Goal: Task Accomplishment & Management: Manage account settings

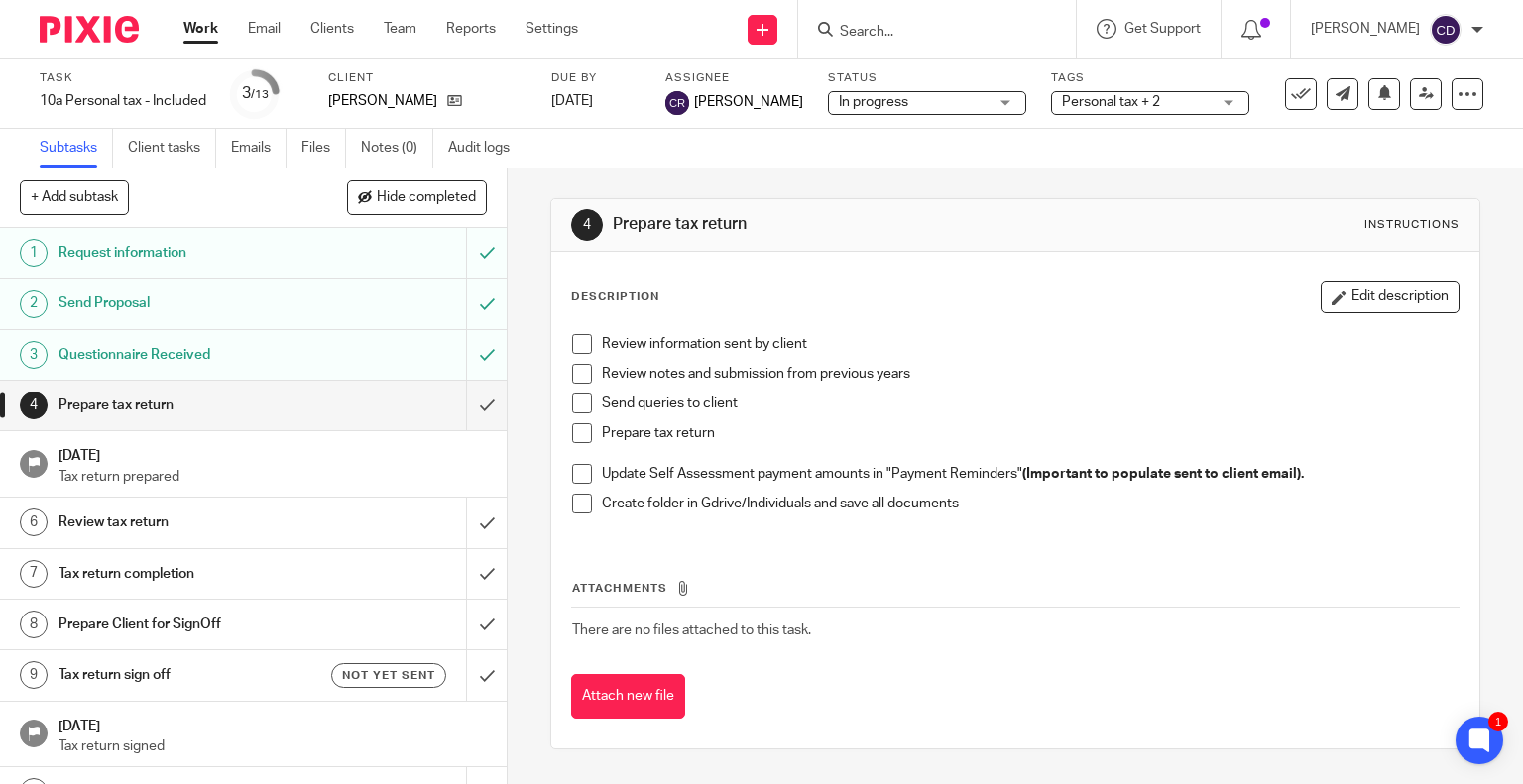
click at [330, 32] on link "Clients" at bounding box center [332, 29] width 44 height 20
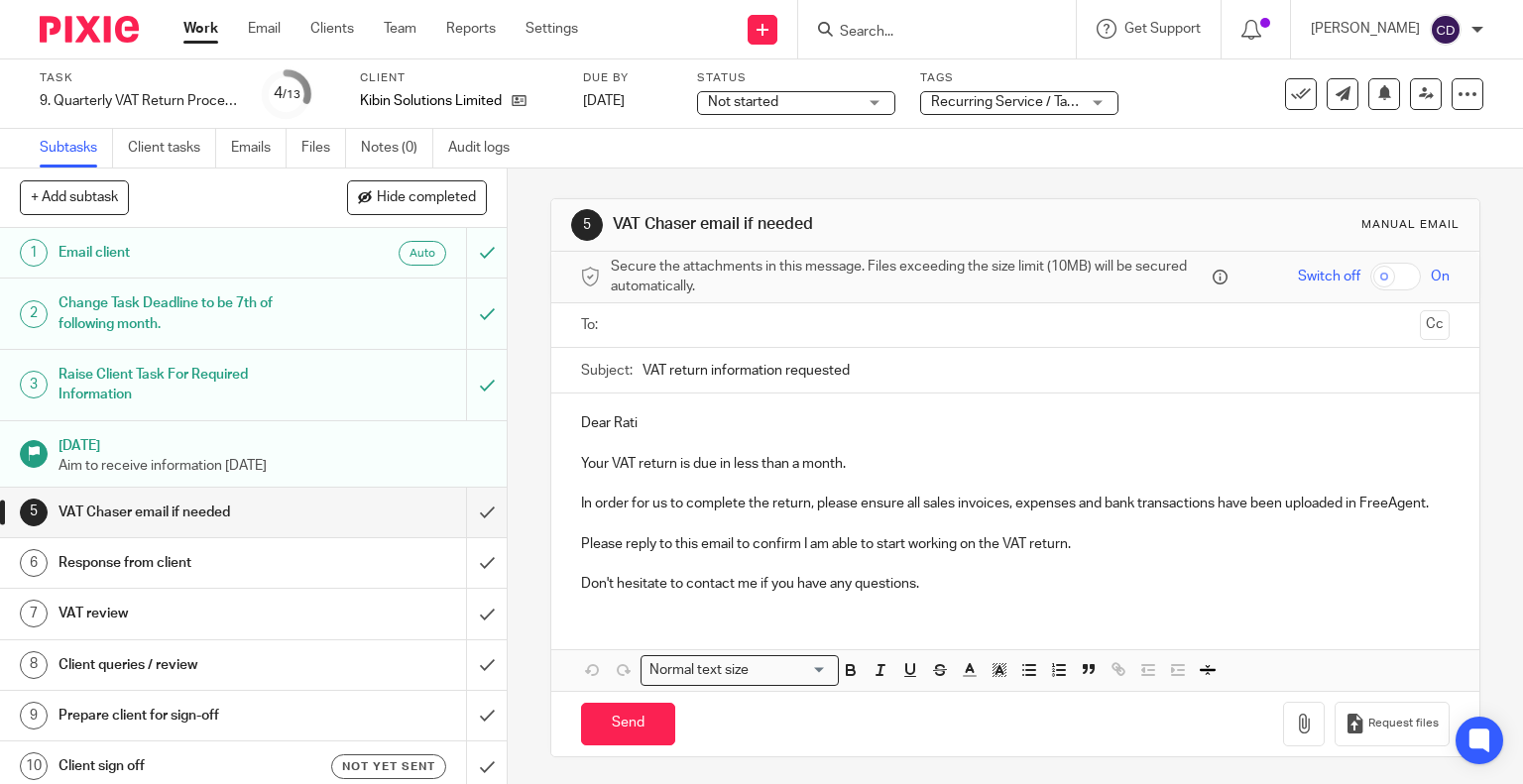
scroll to position [20, 0]
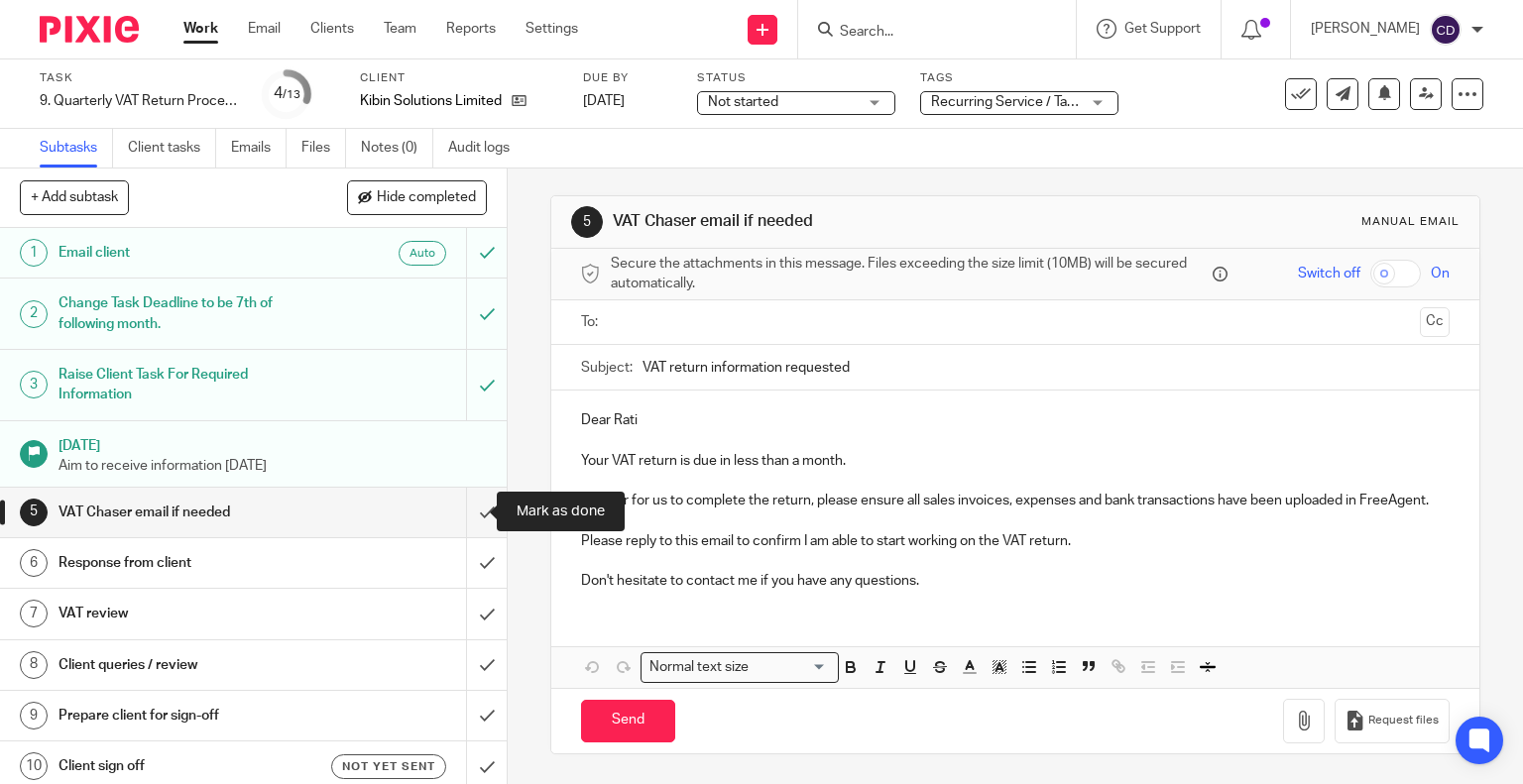
click at [469, 509] on input "submit" at bounding box center [253, 513] width 506 height 50
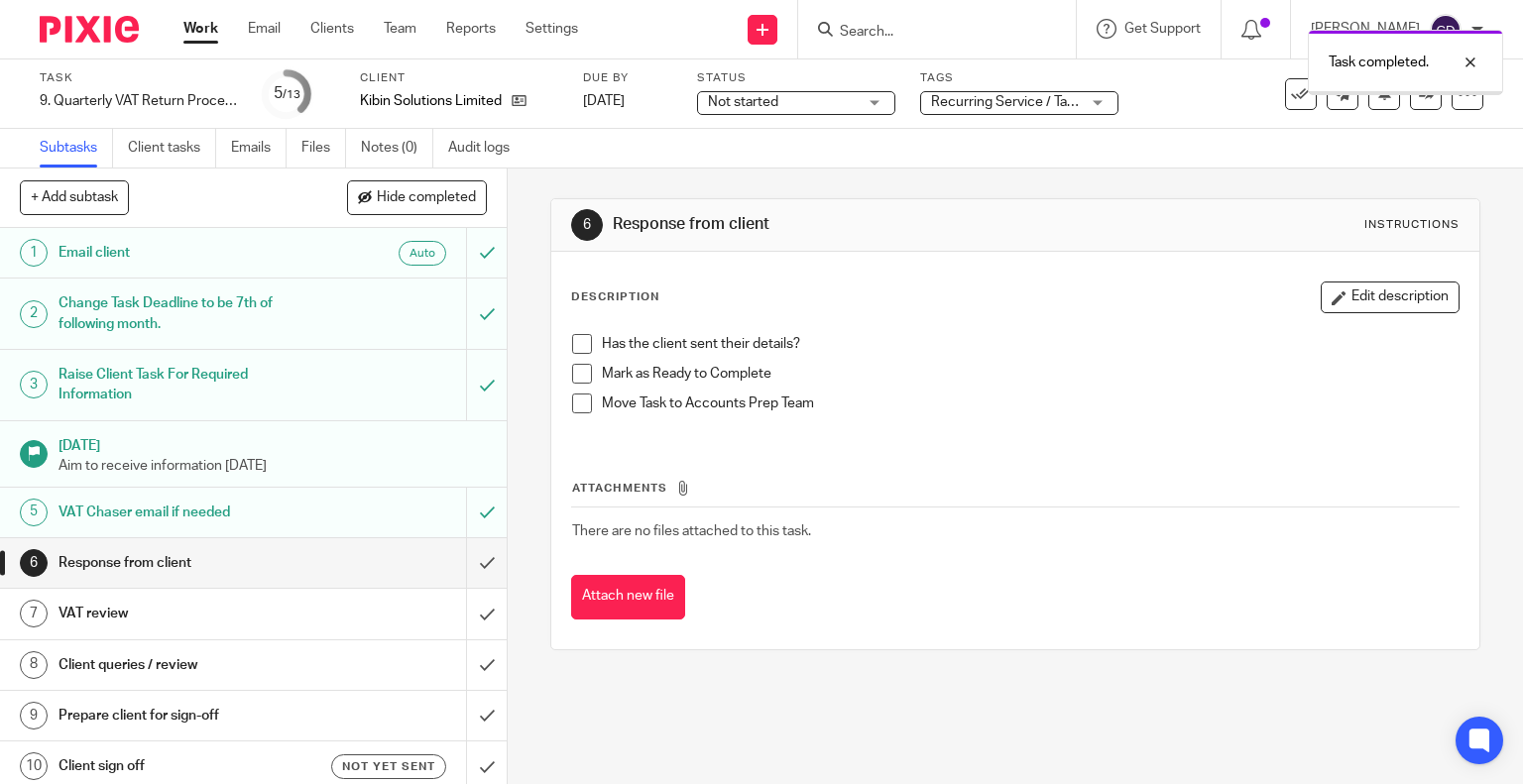
click at [976, 111] on span "Recurring Service / Task + 2" at bounding box center [1005, 103] width 149 height 21
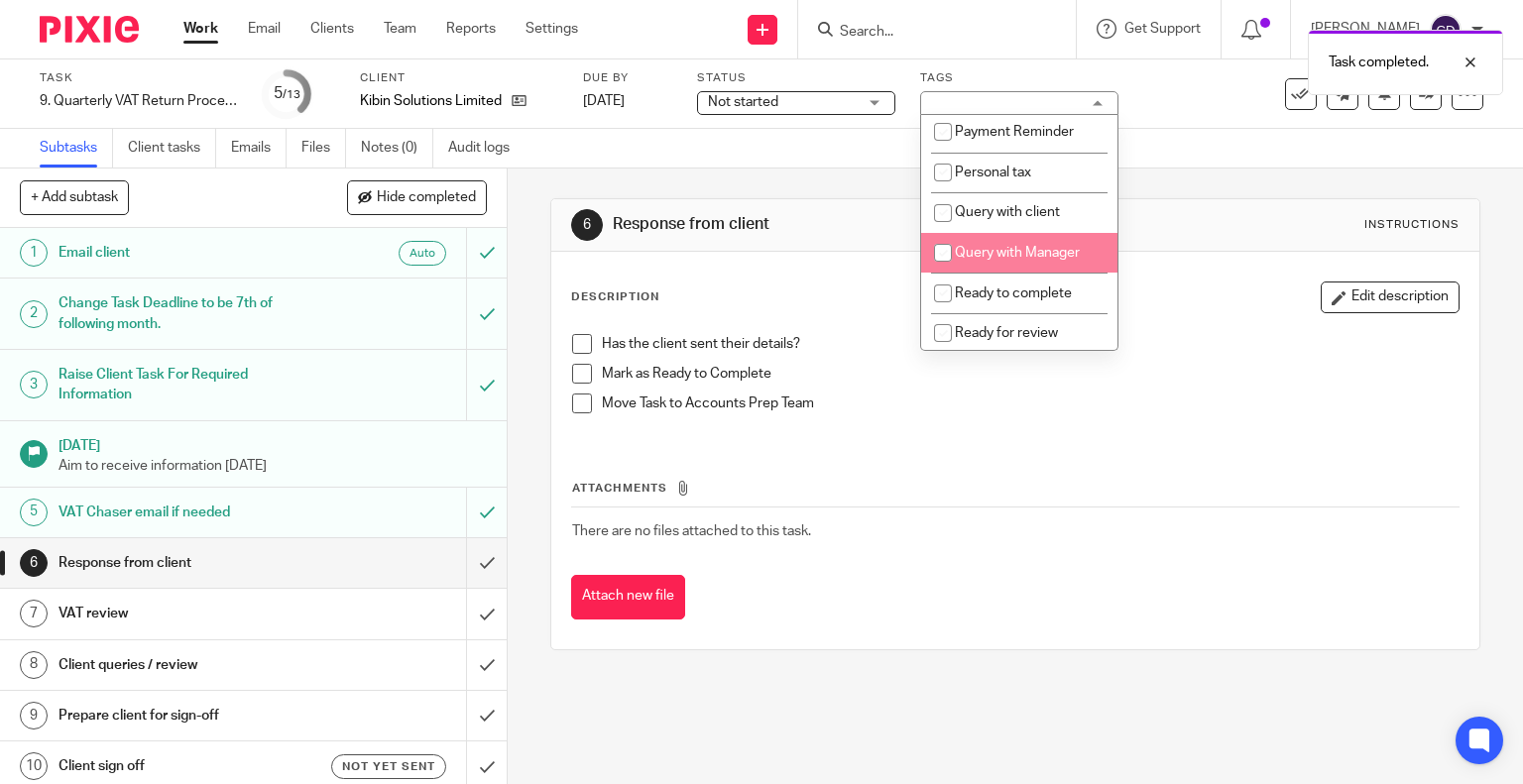
scroll to position [595, 0]
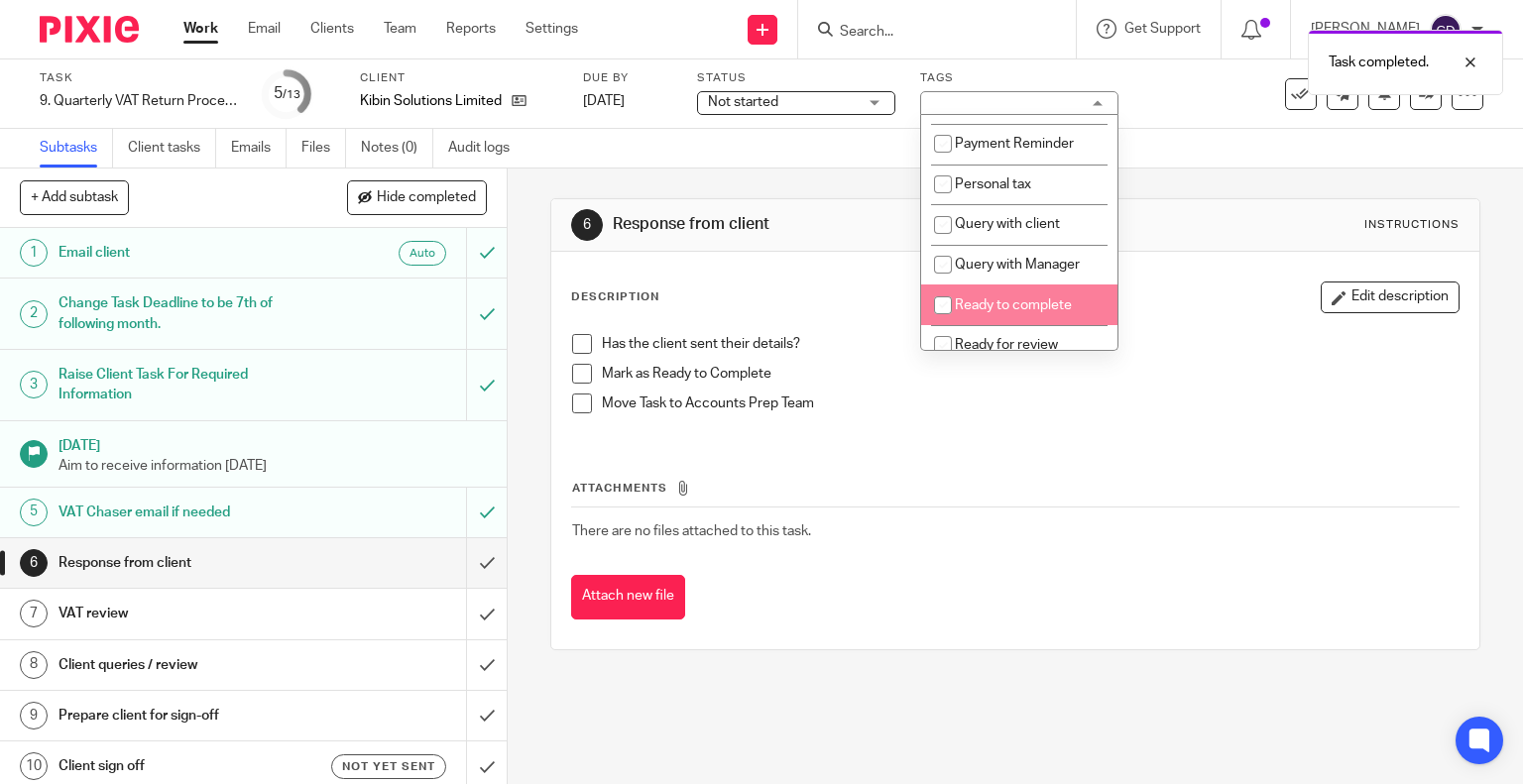
click at [1016, 325] on li "Ready to complete" at bounding box center [1019, 305] width 196 height 41
checkbox input "true"
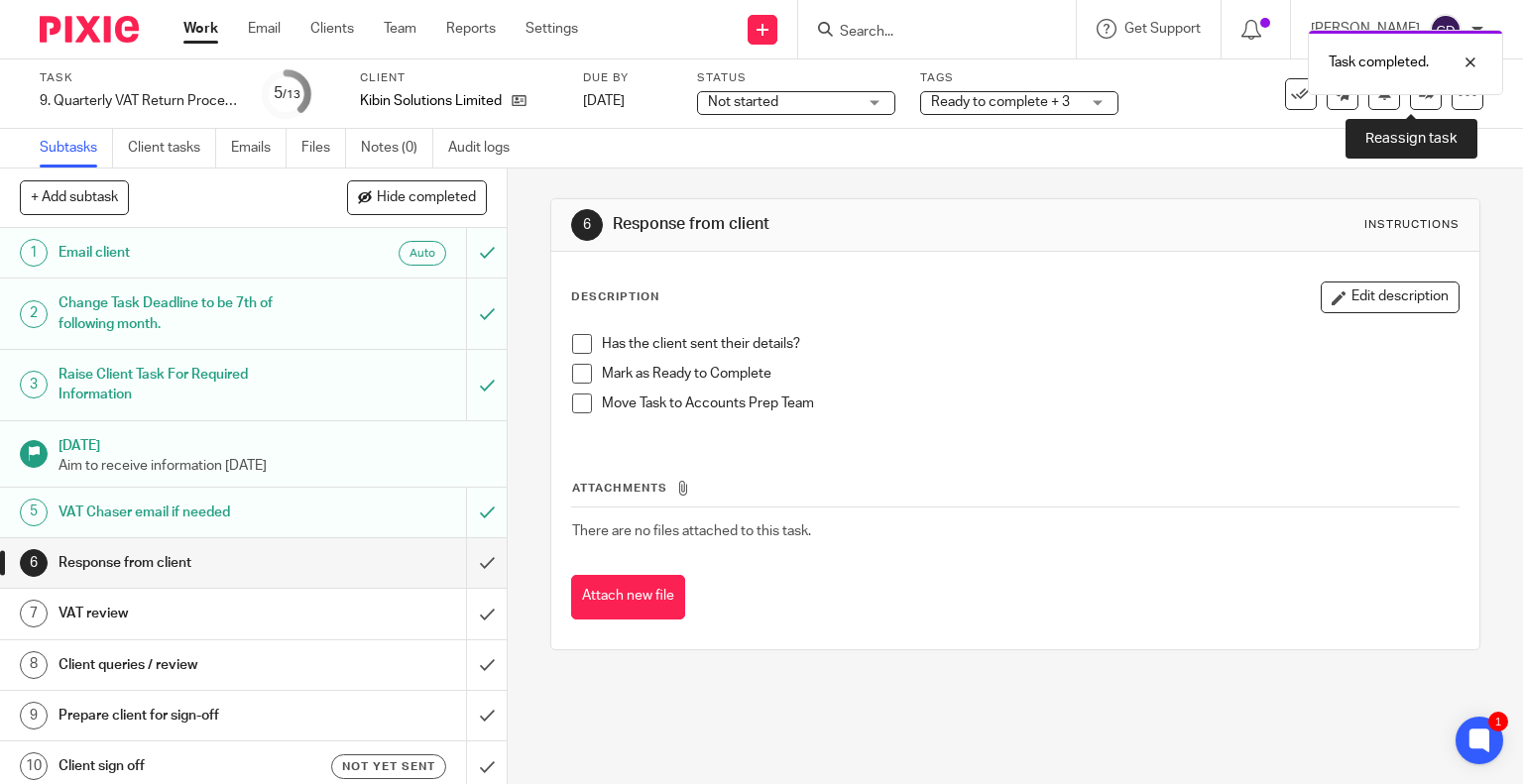
click at [1410, 102] on link at bounding box center [1426, 95] width 32 height 32
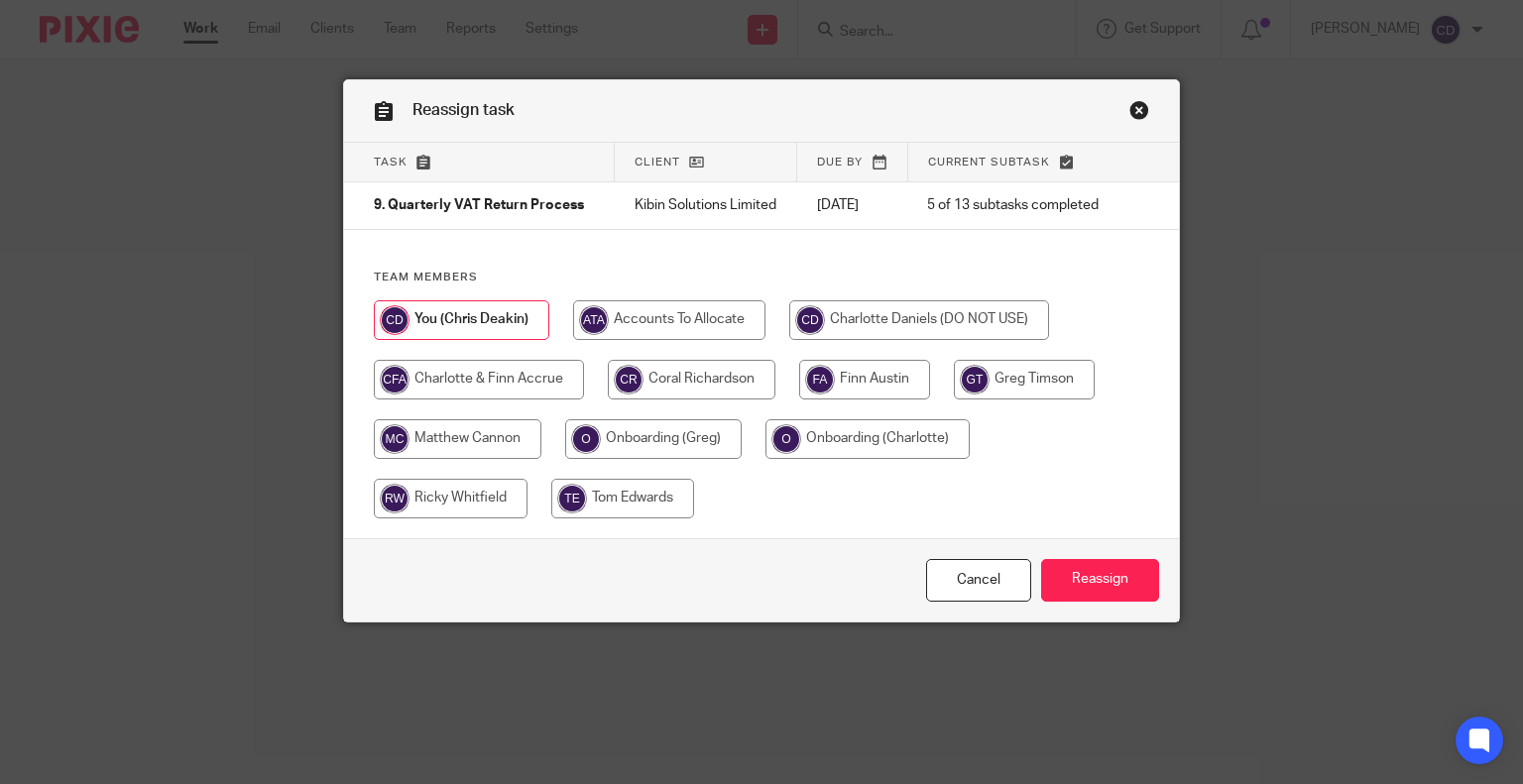
click at [725, 380] on input "radio" at bounding box center [692, 380] width 167 height 40
radio input "true"
click at [1114, 596] on input "Reassign" at bounding box center [1100, 580] width 118 height 43
